Goal: Task Accomplishment & Management: Manage account settings

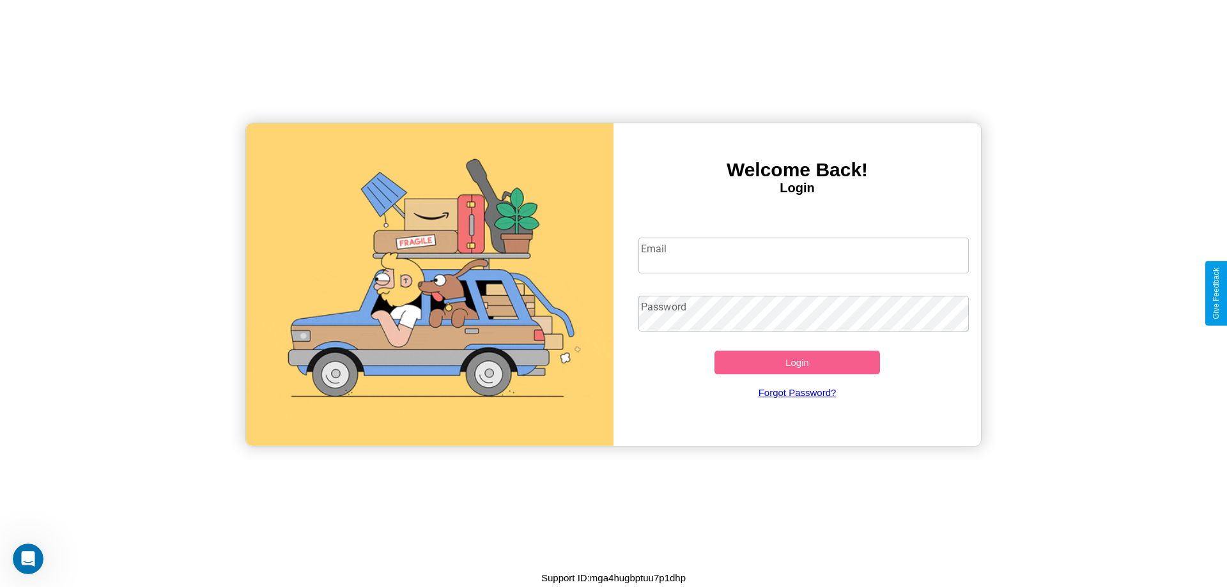
click at [803, 255] on input "Email" at bounding box center [803, 256] width 331 height 36
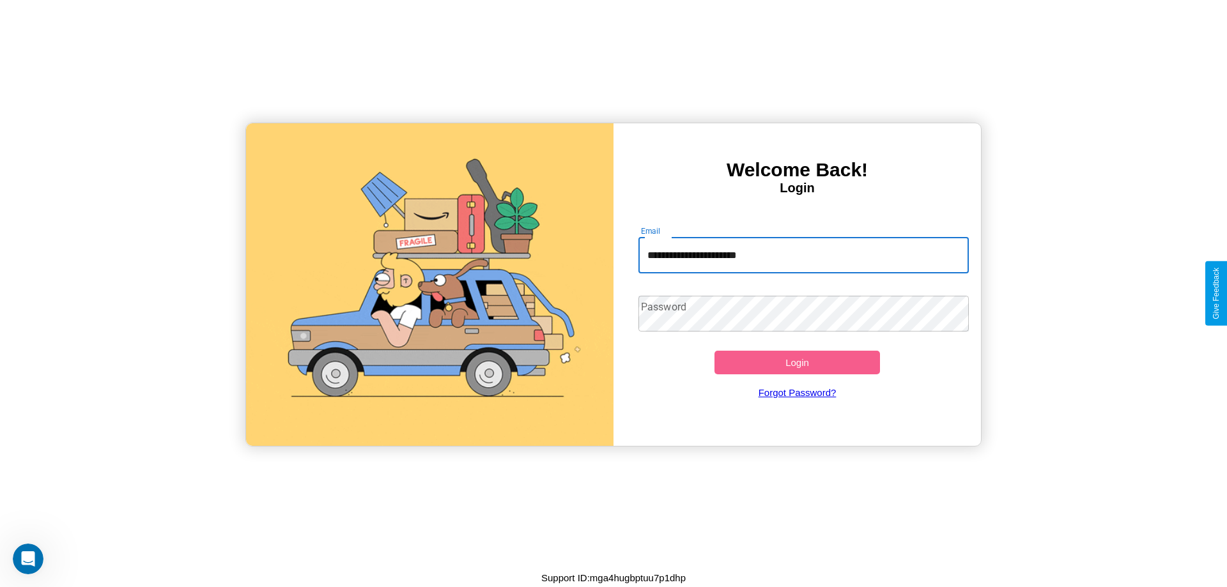
type input "**********"
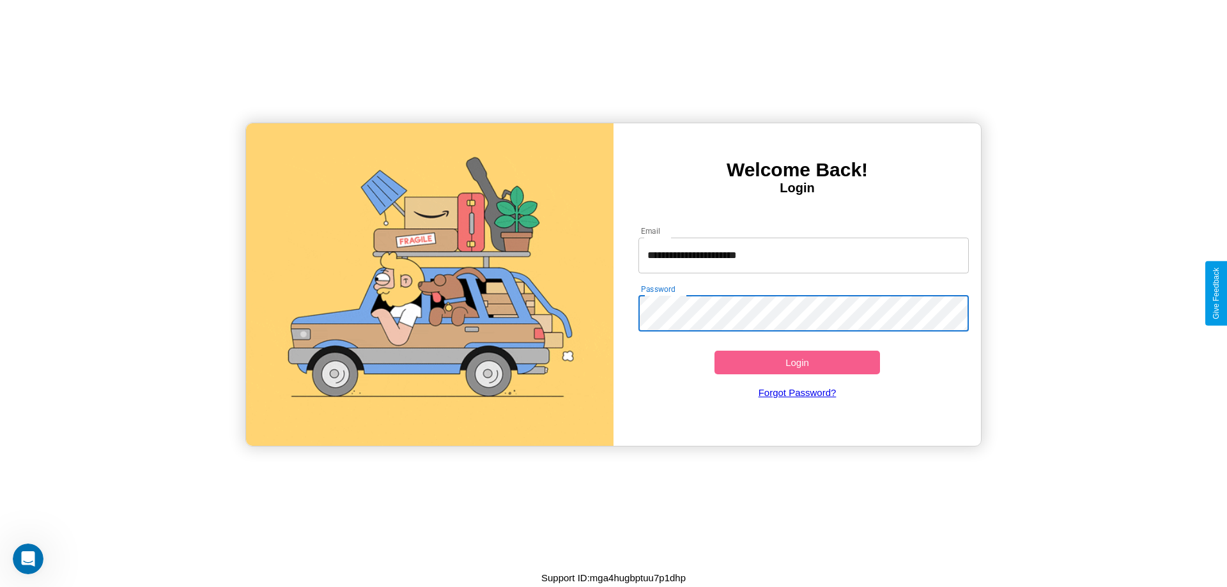
click at [797, 362] on button "Login" at bounding box center [796, 363] width 165 height 24
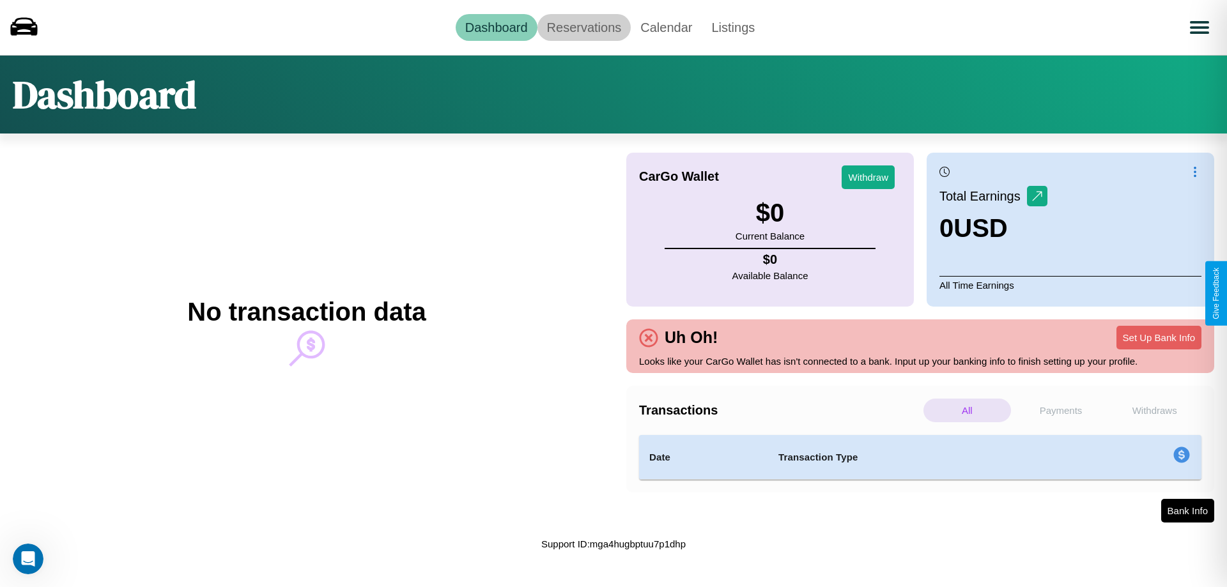
click at [583, 27] on link "Reservations" at bounding box center [584, 27] width 94 height 27
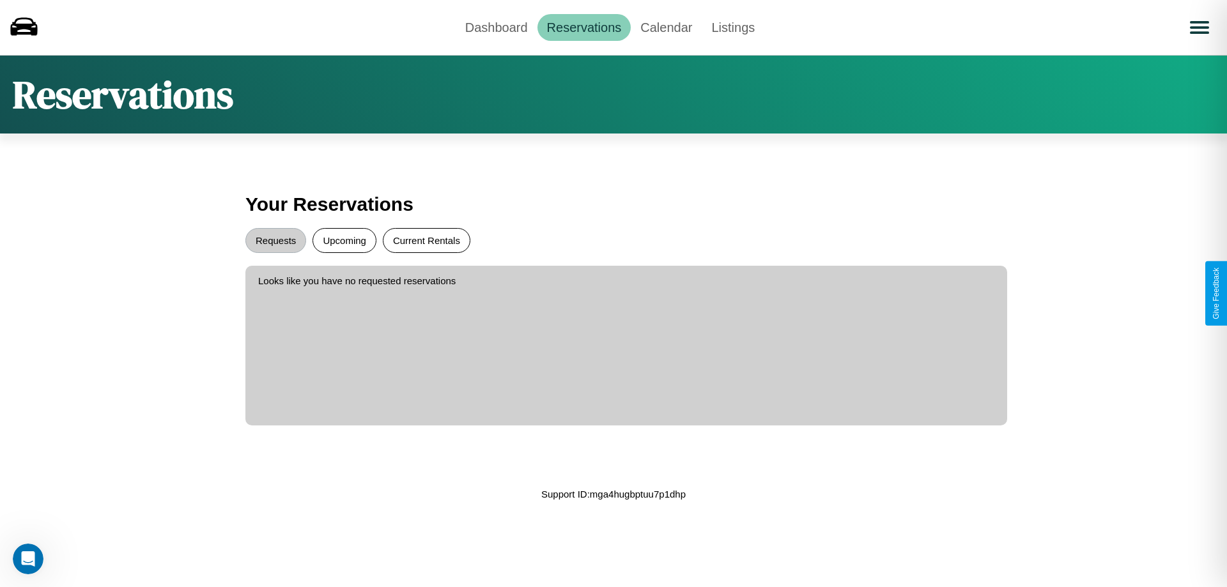
click at [426, 240] on button "Current Rentals" at bounding box center [427, 240] width 88 height 25
click at [275, 240] on button "Requests" at bounding box center [275, 240] width 61 height 25
click at [496, 27] on link "Dashboard" at bounding box center [497, 27] width 82 height 27
